Goal: Task Accomplishment & Management: Complete application form

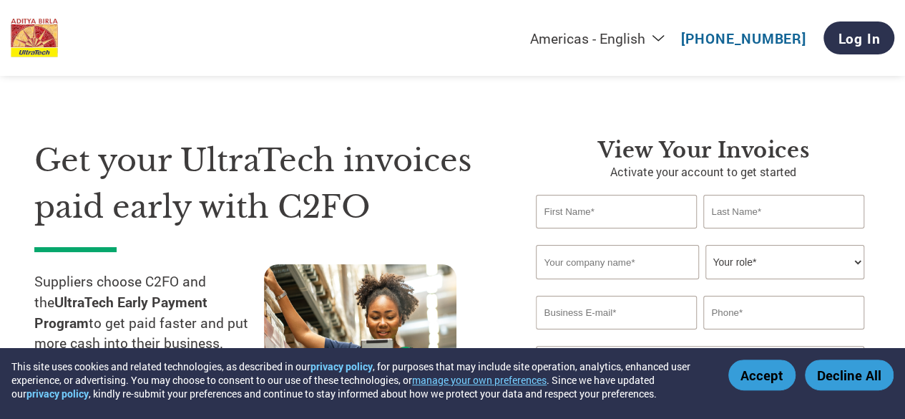
click at [578, 203] on input "text" at bounding box center [616, 212] width 160 height 34
click at [553, 256] on input "text" at bounding box center [617, 262] width 162 height 34
click at [600, 218] on input "text" at bounding box center [616, 212] width 160 height 34
type input "[PERSON_NAME]"
type input "YADAV"
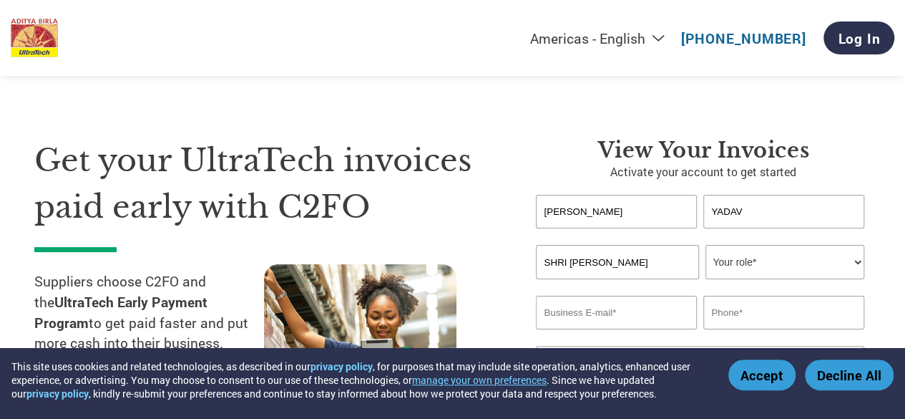
type input "SHRI [PERSON_NAME]"
click at [805, 273] on select "Your role* CFO Controller Credit Manager Finance Director Treasurer CEO Preside…" at bounding box center [785, 262] width 158 height 34
click at [706, 245] on select "Your role* CFO Controller Credit Manager Finance Director Treasurer CEO Preside…" at bounding box center [785, 262] width 158 height 34
click at [749, 267] on select "Your role* CFO Controller Credit Manager Finance Director Treasurer CEO Preside…" at bounding box center [785, 262] width 158 height 34
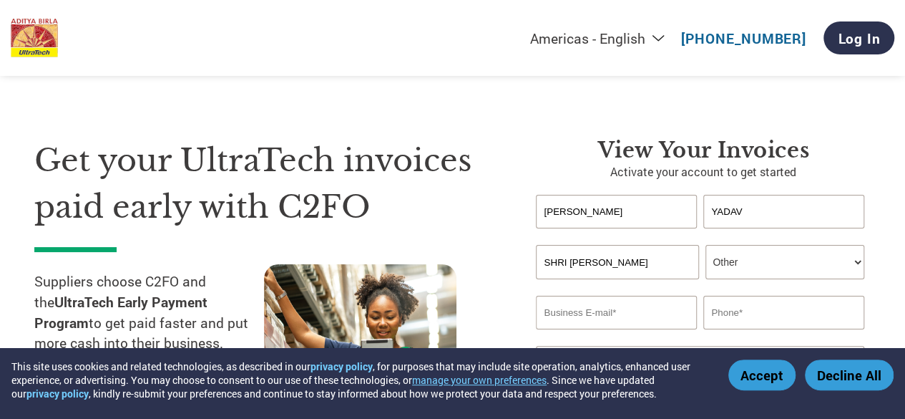
click at [749, 267] on select "Your role* CFO Controller Credit Manager Finance Director Treasurer CEO Preside…" at bounding box center [785, 262] width 158 height 34
select select "OWNER_FOUNDER"
click at [706, 245] on select "Your role* CFO Controller Credit Manager Finance Director Treasurer CEO Preside…" at bounding box center [785, 262] width 158 height 34
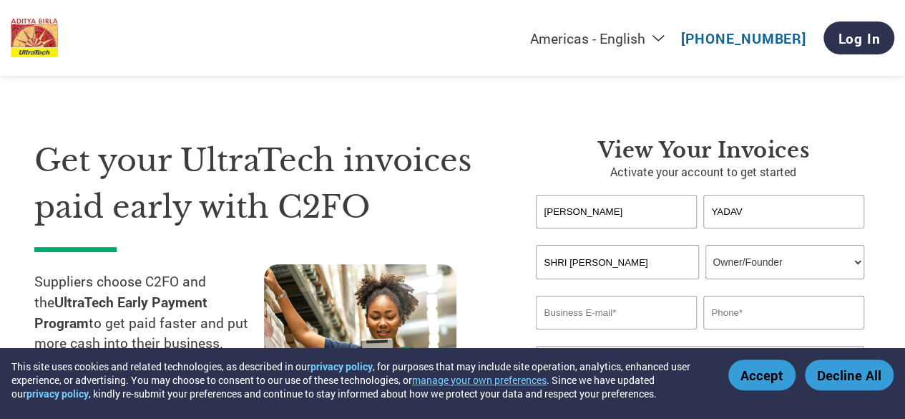
click at [627, 310] on input "email" at bounding box center [616, 313] width 160 height 34
type input "[EMAIL_ADDRESS][DOMAIN_NAME]"
click at [782, 326] on input "text" at bounding box center [784, 313] width 160 height 34
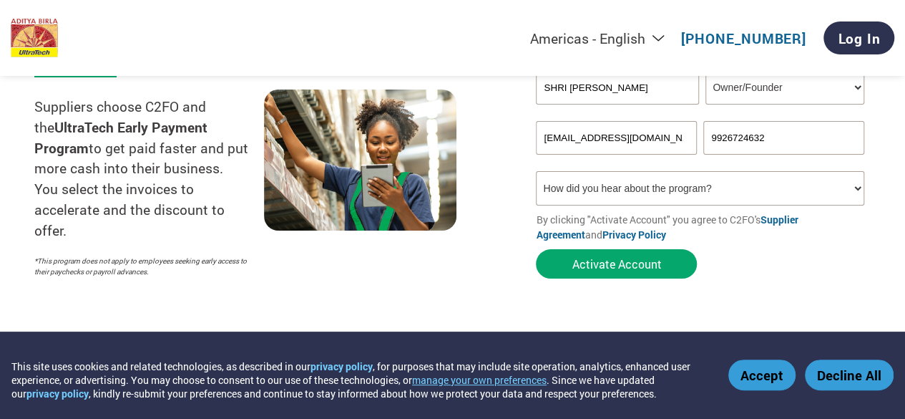
scroll to position [72, 0]
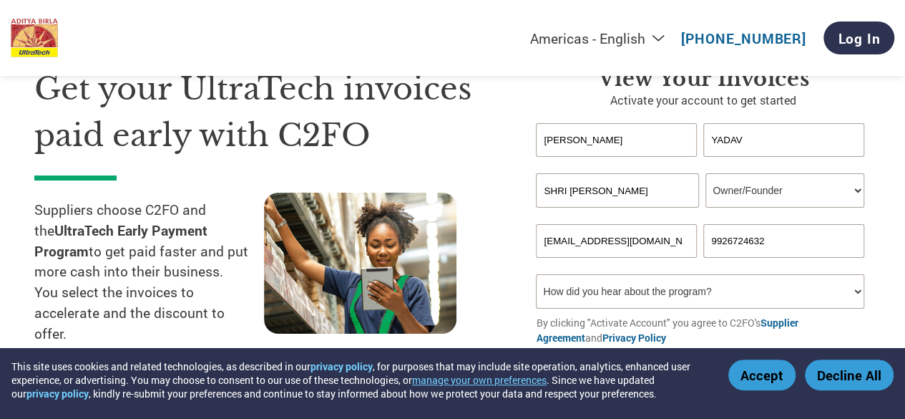
type input "9926724632"
click at [811, 294] on select "How did you hear about the program? Received a letter Email Social Media Online…" at bounding box center [700, 291] width 328 height 34
select select "Other"
click at [536, 276] on select "How did you hear about the program? Received a letter Email Social Media Online…" at bounding box center [700, 291] width 328 height 34
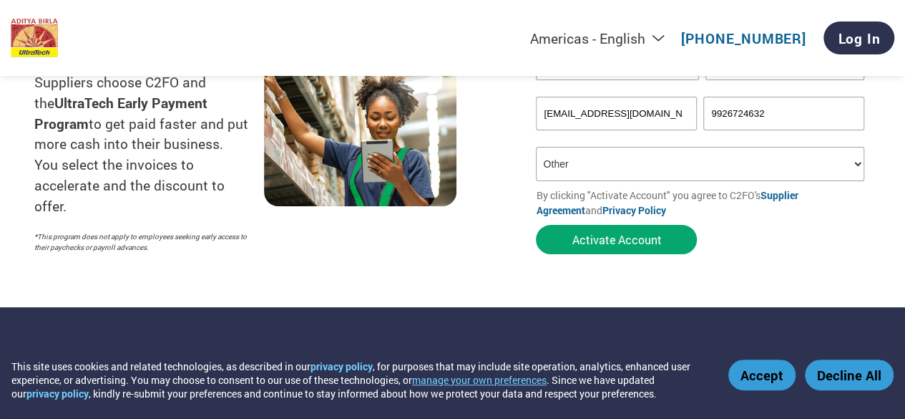
scroll to position [215, 0]
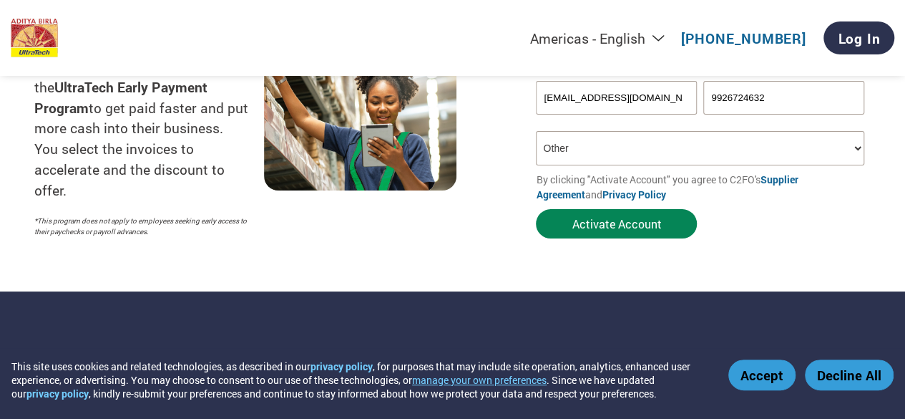
click at [596, 228] on button "Activate Account" at bounding box center [616, 223] width 161 height 29
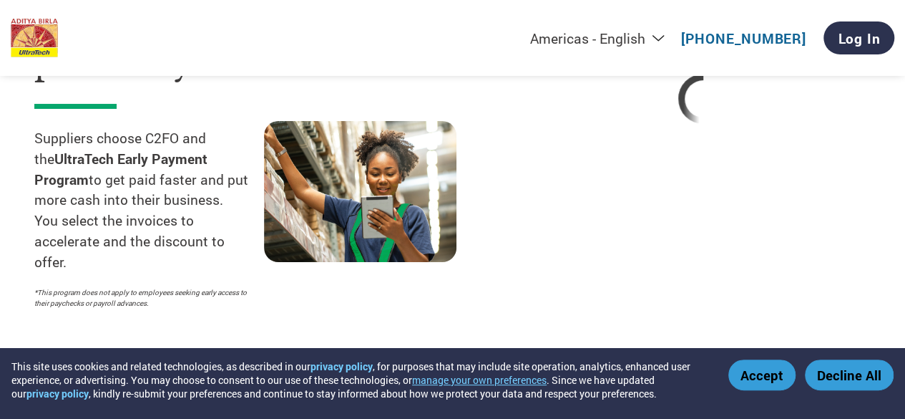
scroll to position [72, 0]
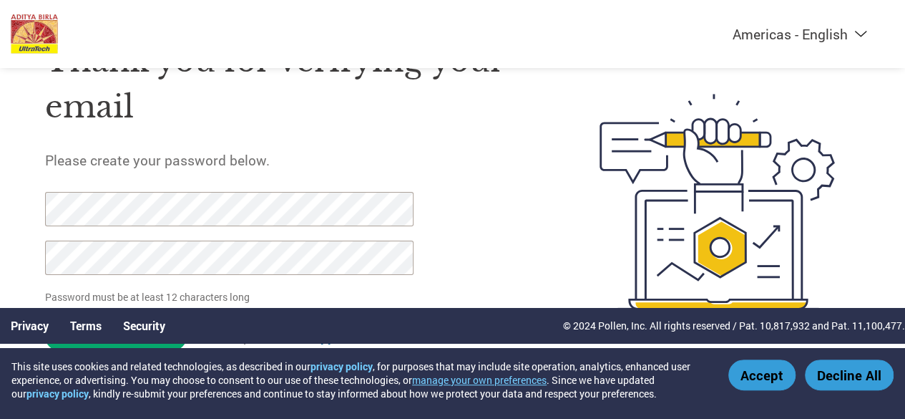
scroll to position [79, 0]
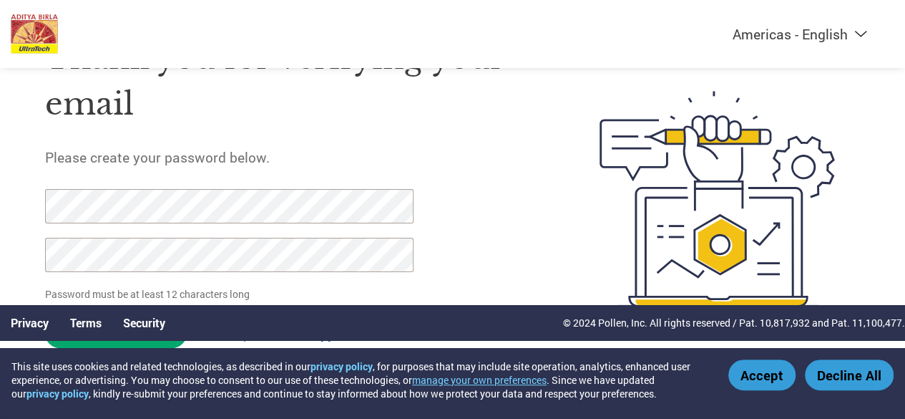
click at [0, 167] on div "Thank you for verifying your email Please create your password below. Password …" at bounding box center [452, 198] width 905 height 369
click at [0, 150] on div "Thank you for verifying your email Please create your password below. Password …" at bounding box center [452, 198] width 905 height 369
click at [0, 175] on div "Thank you for verifying your email Please create your password below. Password …" at bounding box center [452, 198] width 905 height 369
click at [777, 374] on button "Accept" at bounding box center [762, 374] width 67 height 31
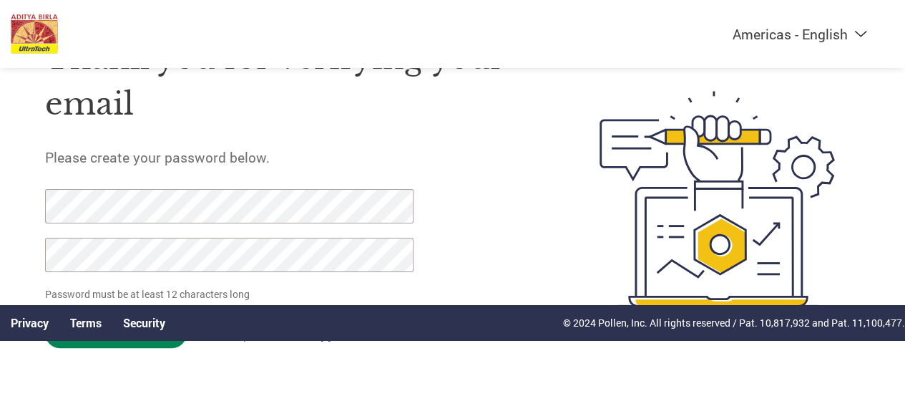
click at [117, 344] on input "Set Password" at bounding box center [116, 332] width 142 height 29
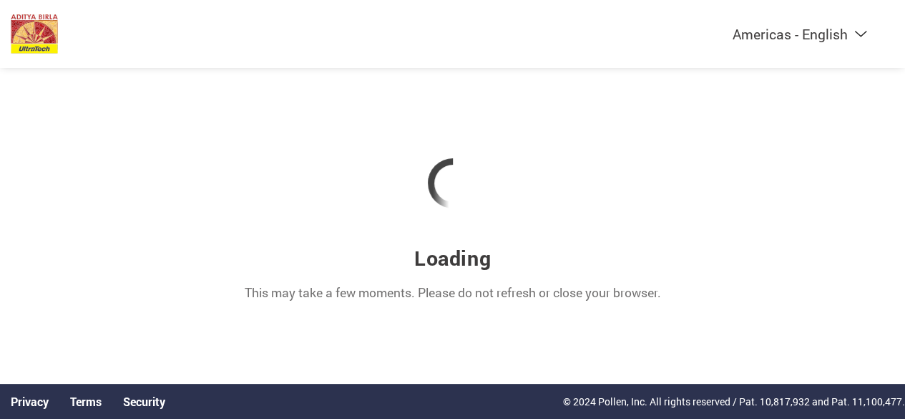
scroll to position [0, 0]
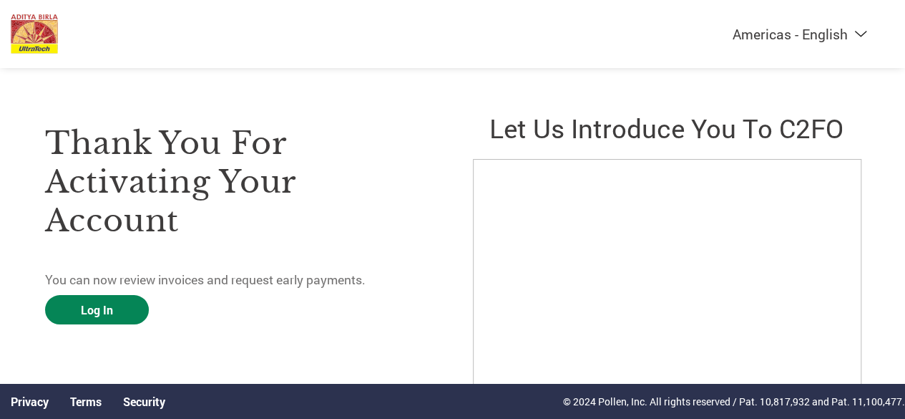
click at [92, 314] on link "Log In" at bounding box center [97, 309] width 104 height 29
